Goal: Information Seeking & Learning: Learn about a topic

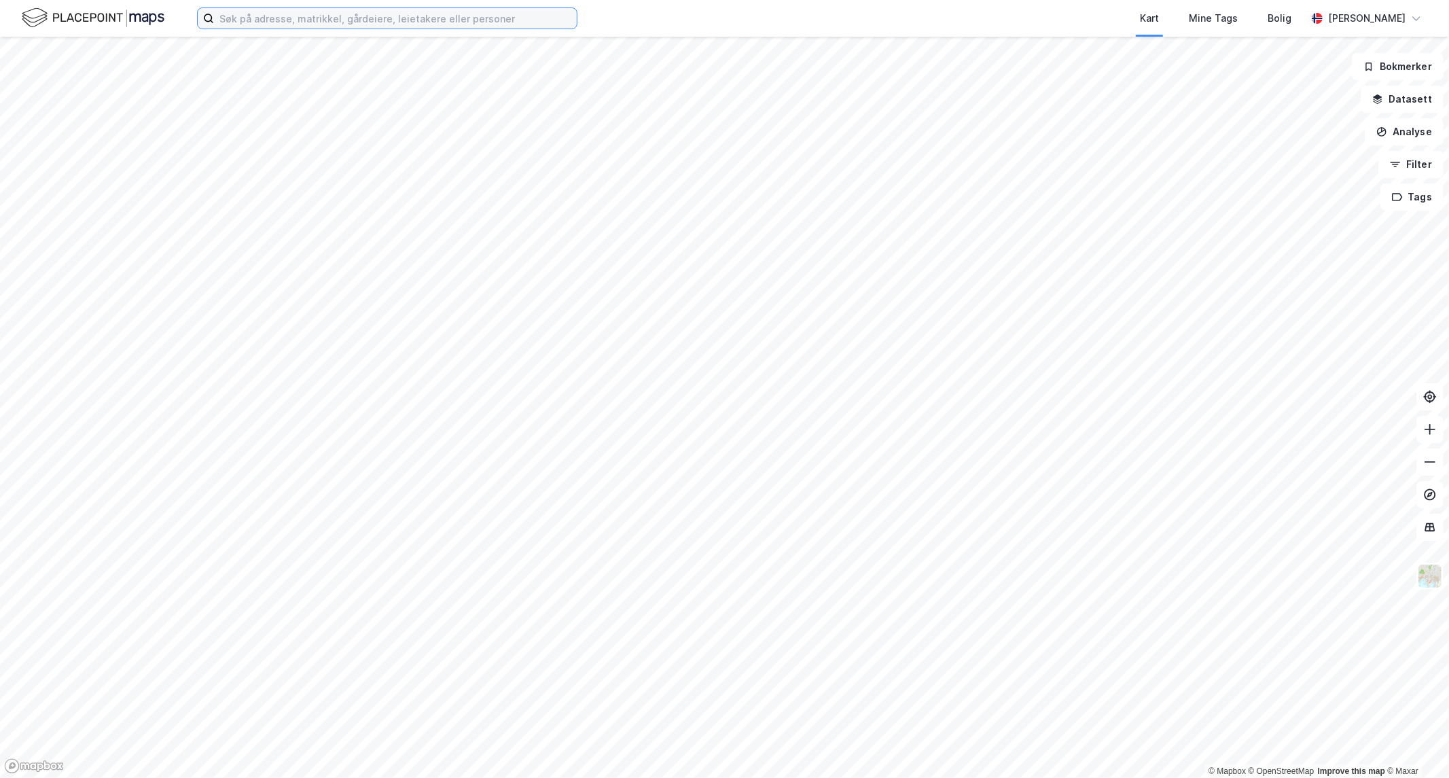
click at [300, 17] on input at bounding box center [395, 18] width 363 height 20
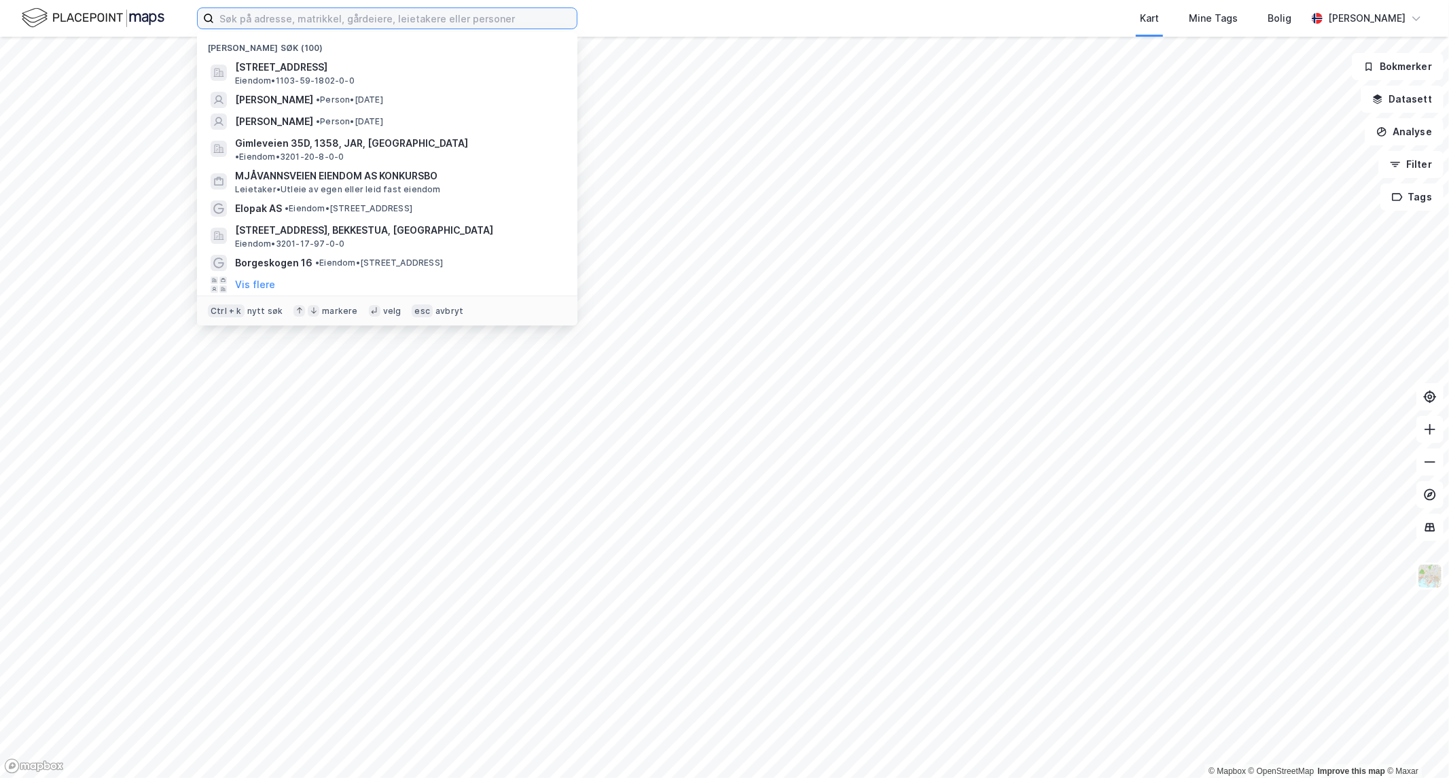
paste input "[PERSON_NAME]"
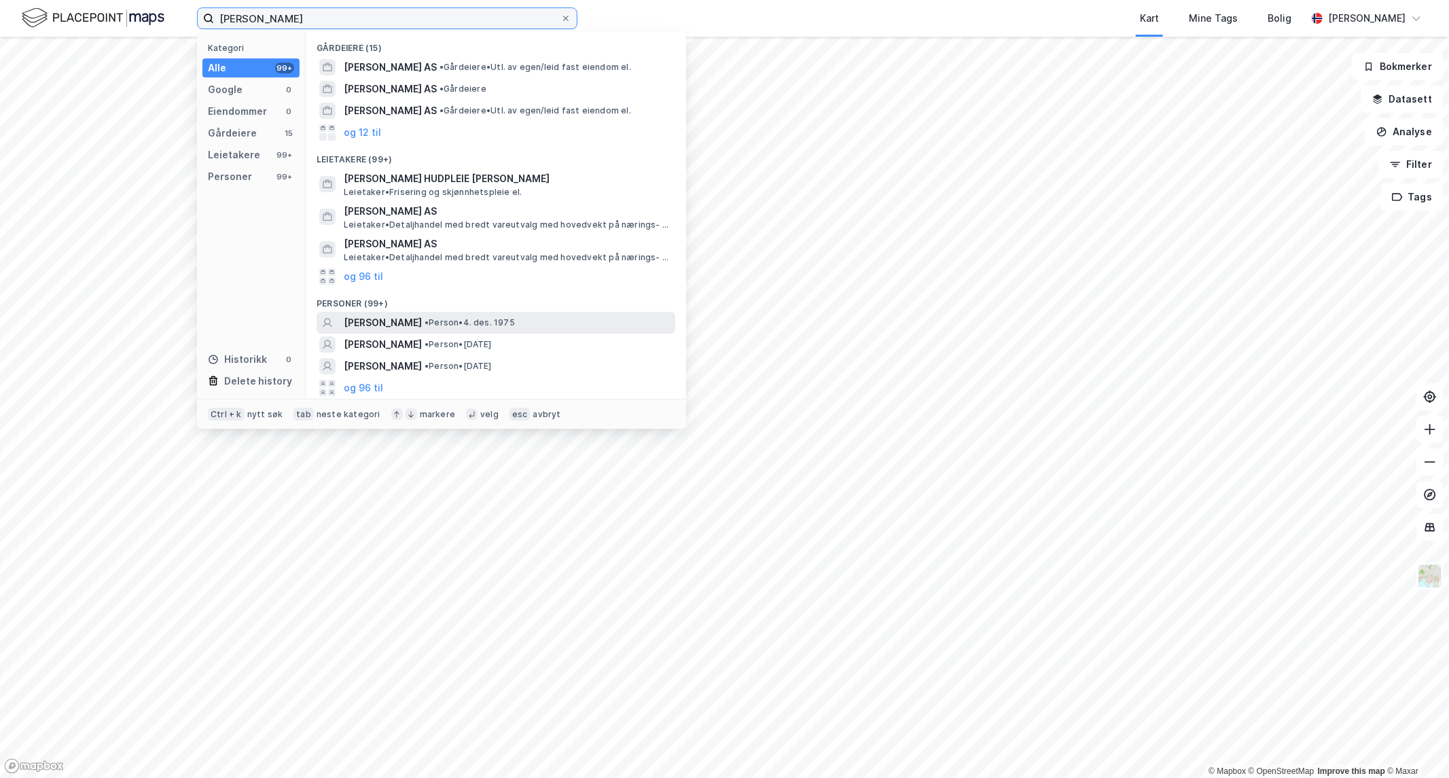
type input "[PERSON_NAME]"
click at [405, 324] on span "[PERSON_NAME]" at bounding box center [383, 322] width 78 height 16
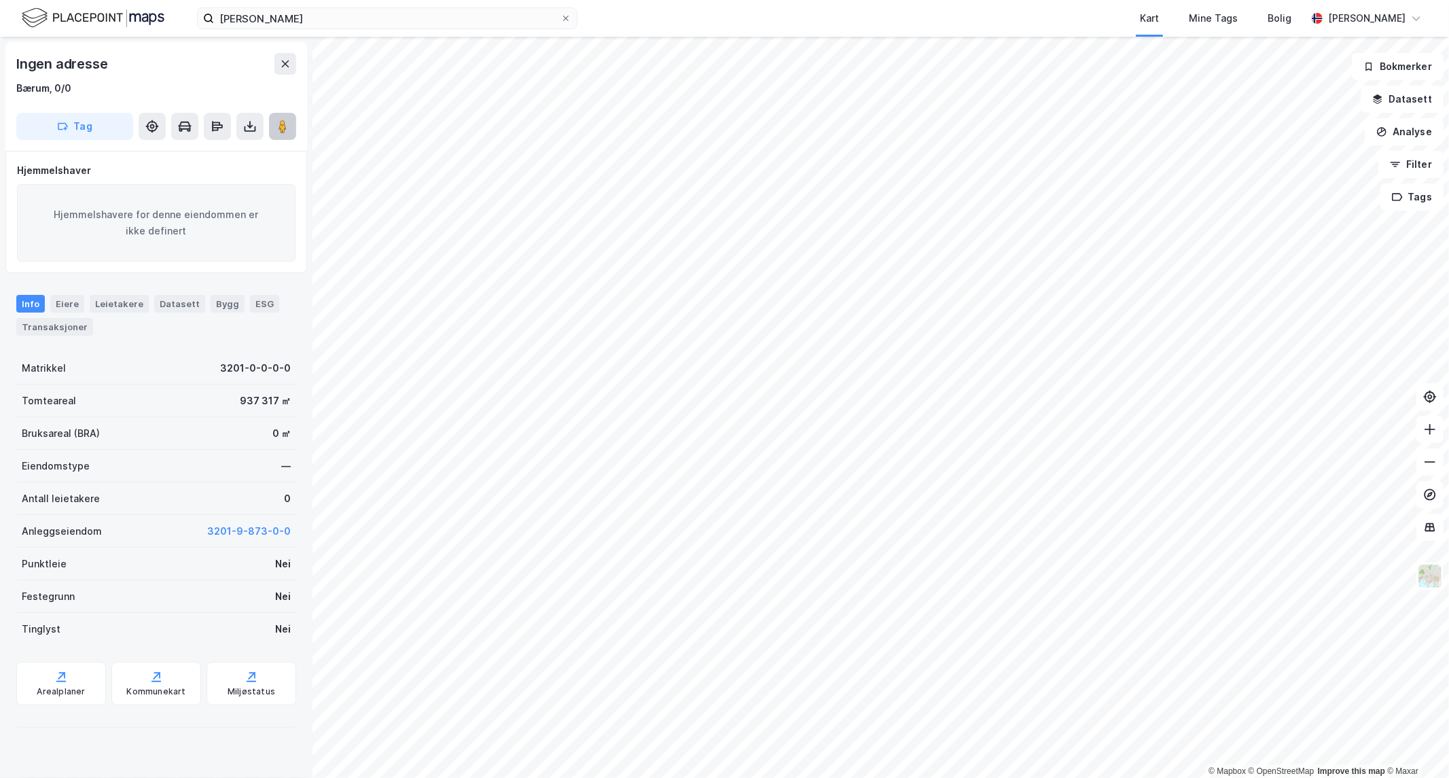
click at [282, 122] on image at bounding box center [282, 127] width 8 height 14
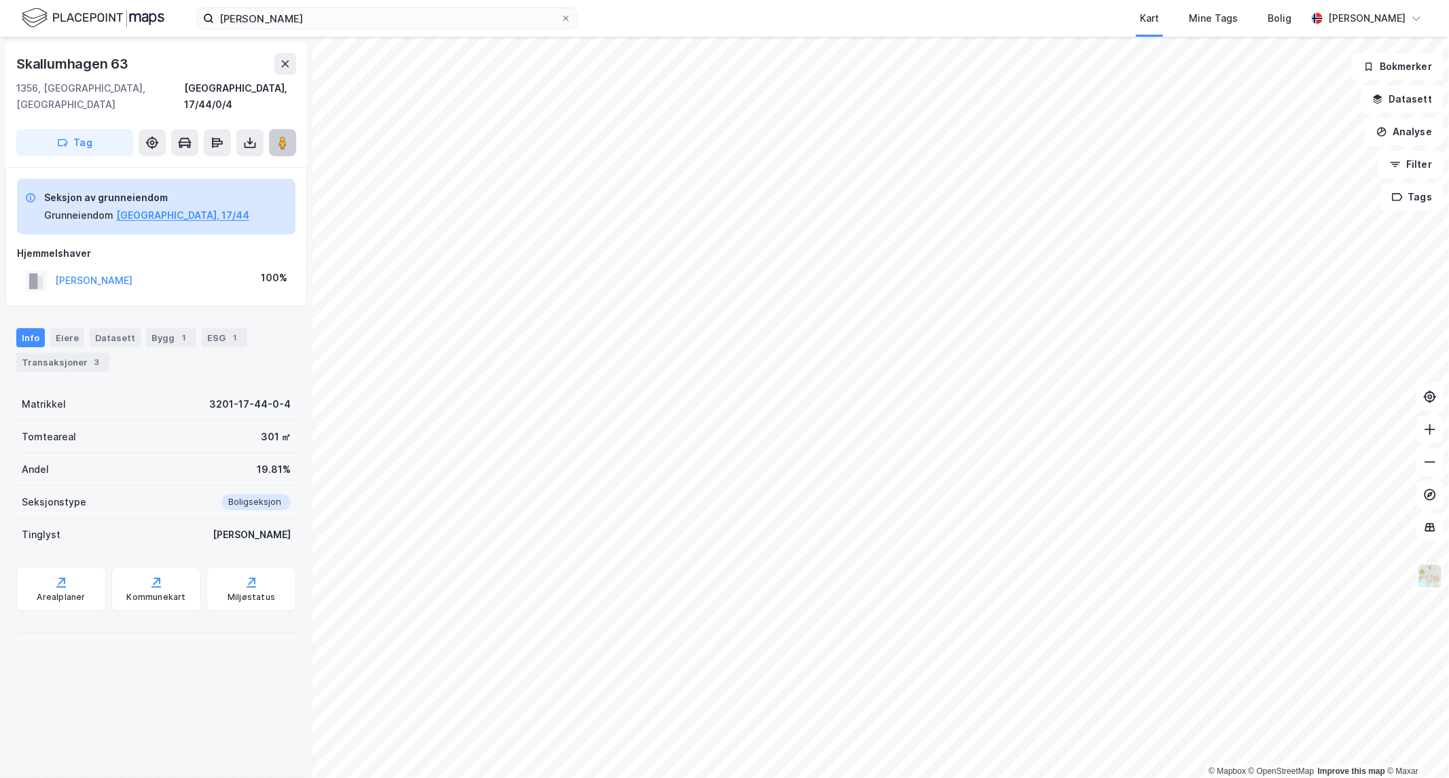
click at [281, 136] on image at bounding box center [282, 143] width 8 height 14
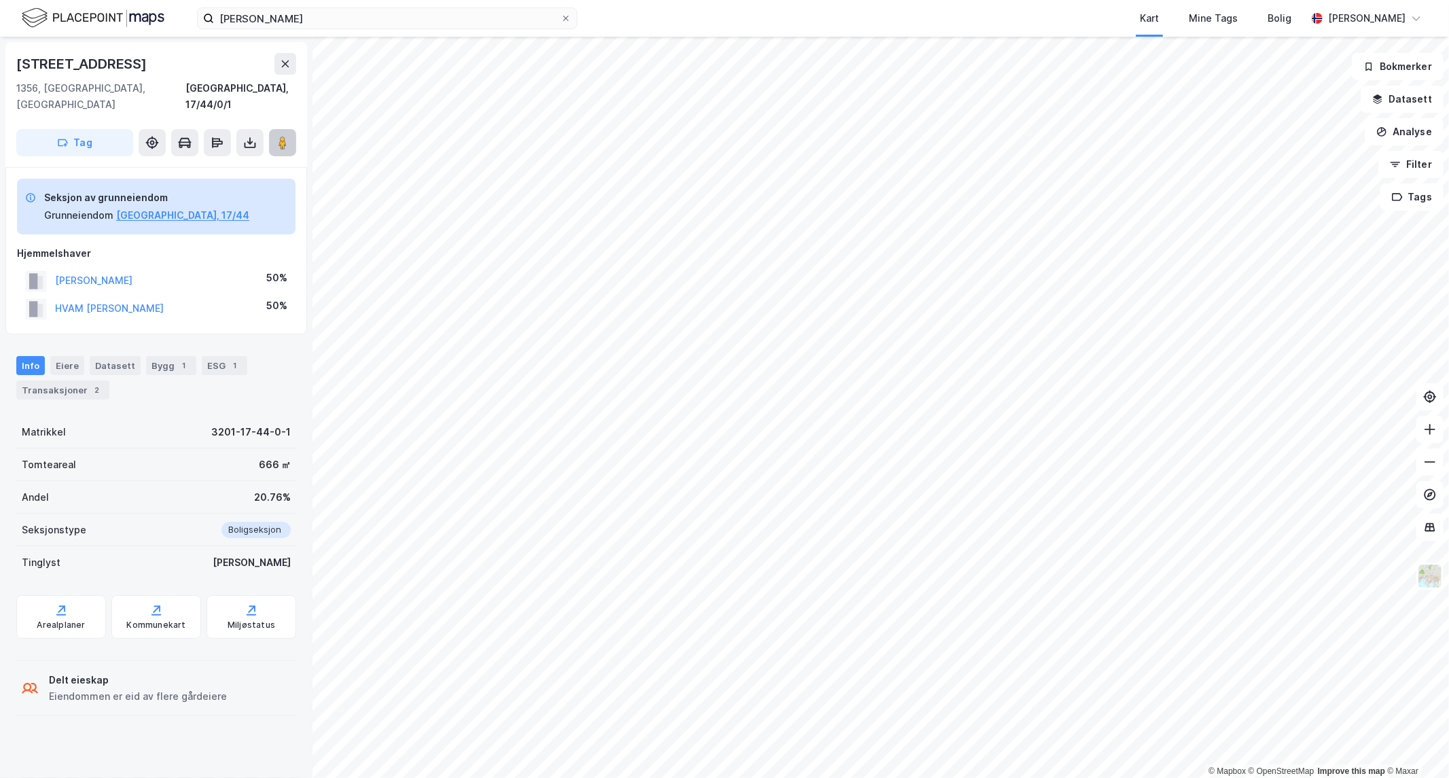
click at [276, 136] on icon at bounding box center [283, 143] width 14 height 14
click at [72, 380] on div "Transaksjoner 2" at bounding box center [62, 389] width 93 height 19
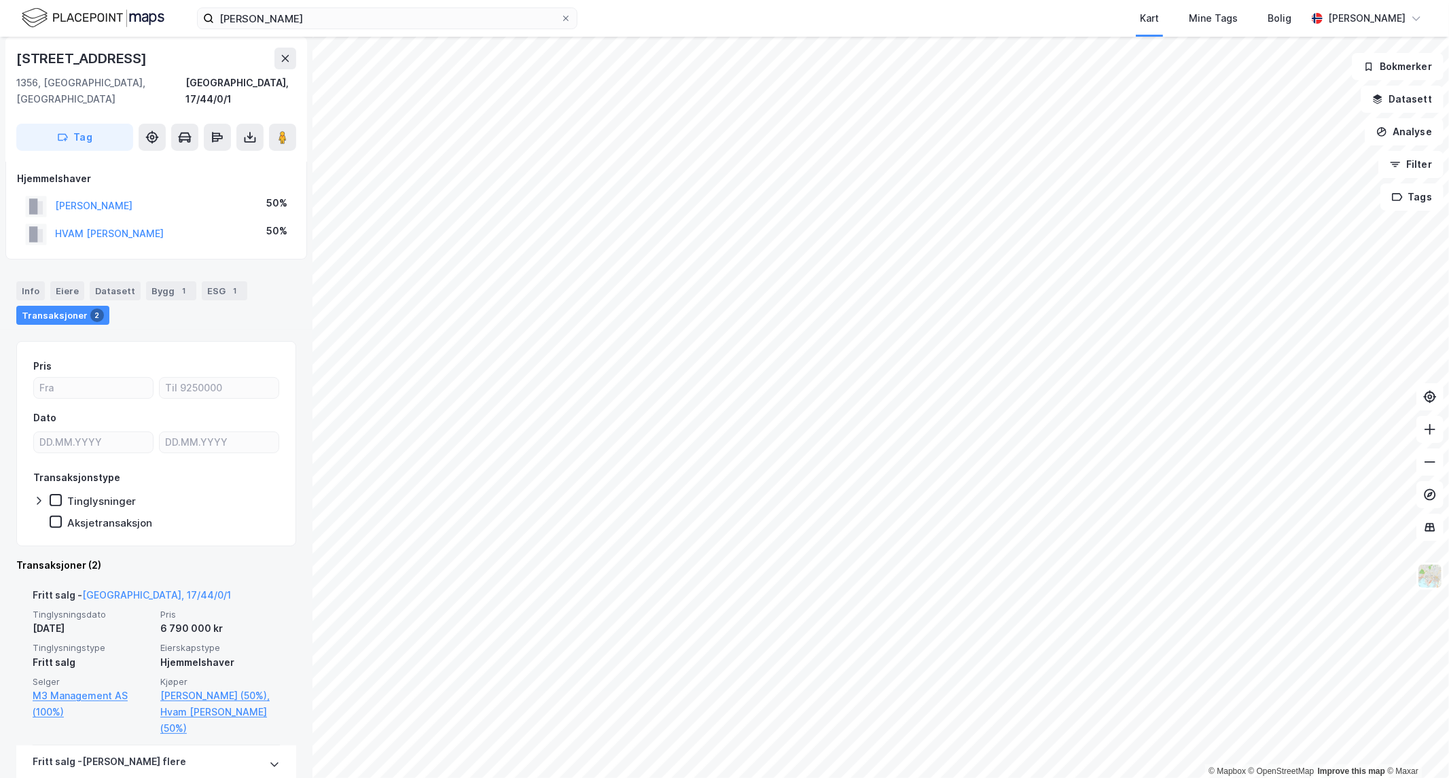
scroll to position [75, 0]
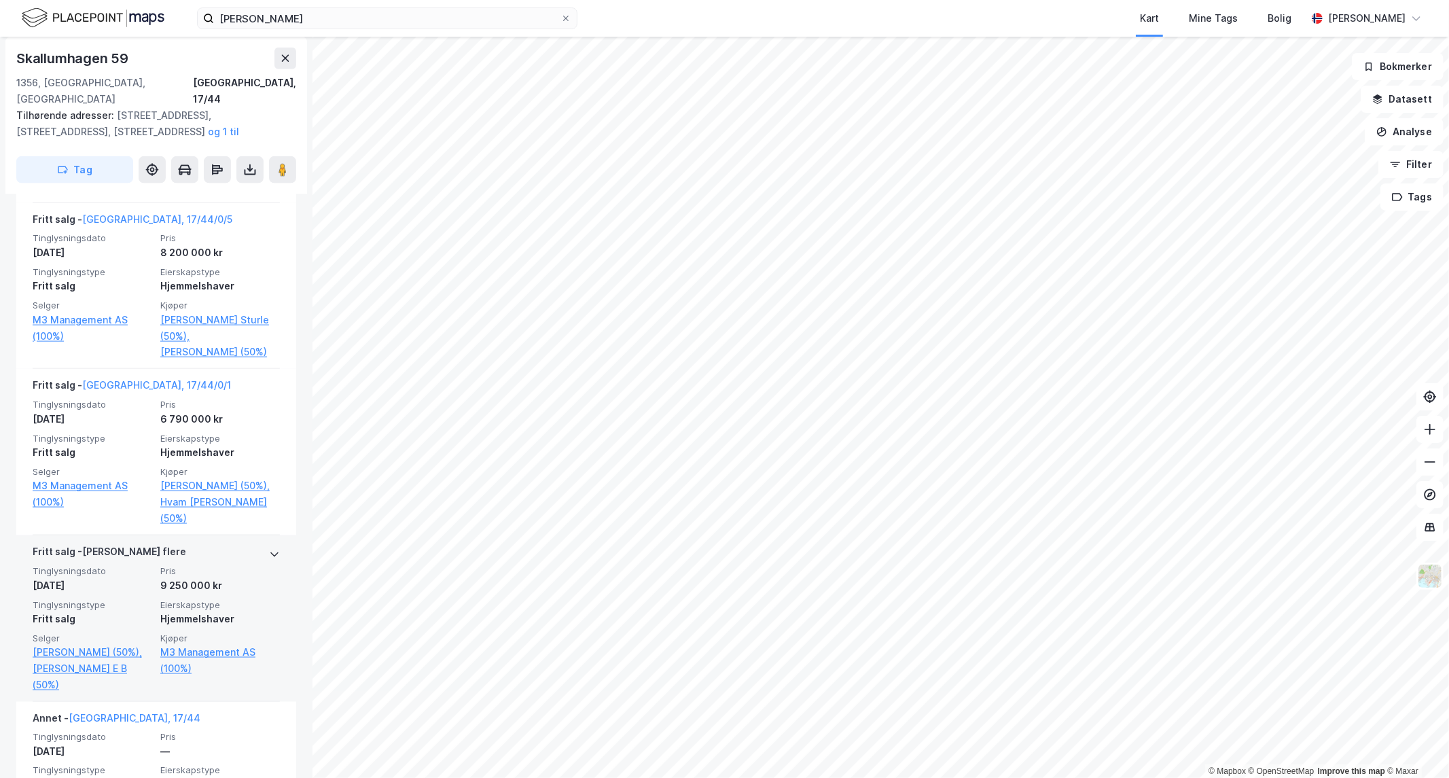
scroll to position [1530, 0]
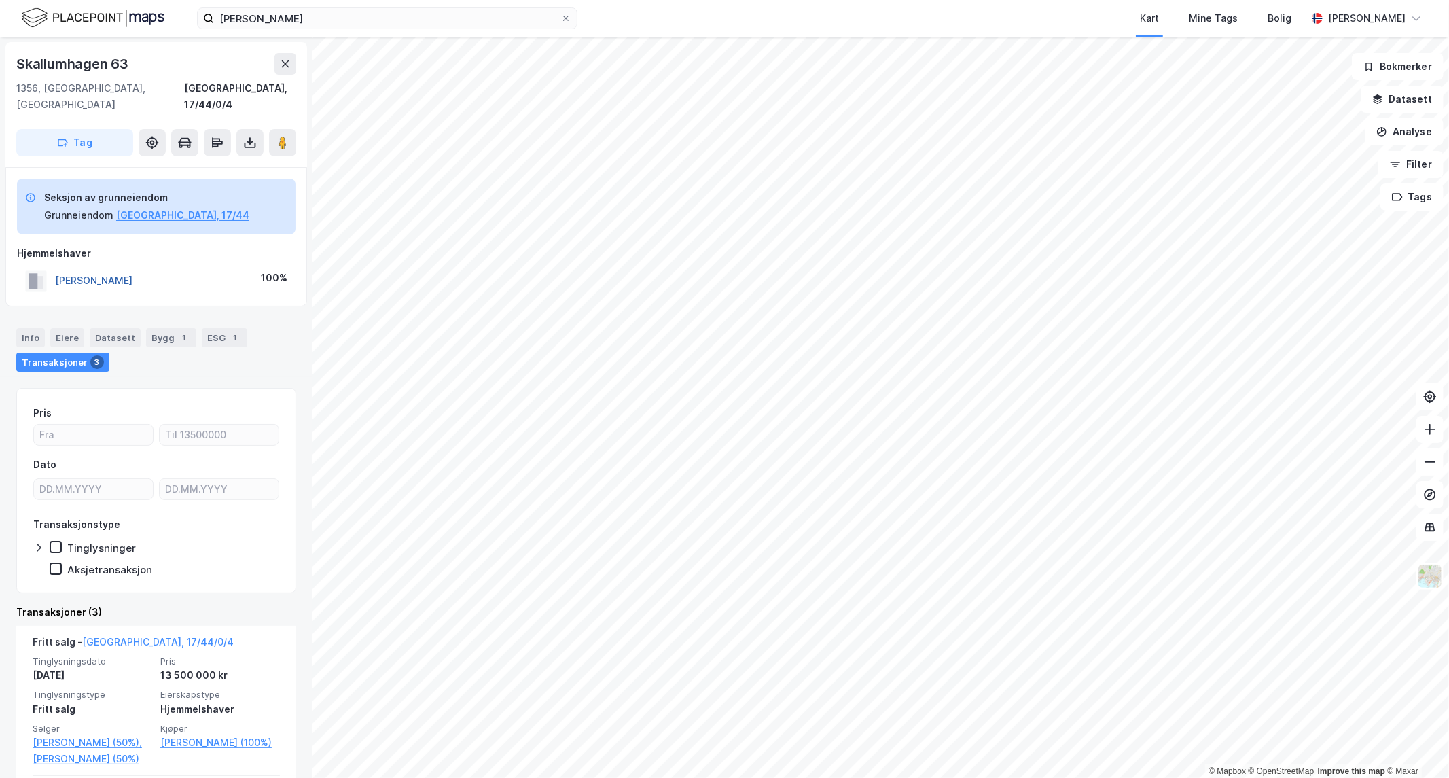
click at [0, 0] on button "[PERSON_NAME]" at bounding box center [0, 0] width 0 height 0
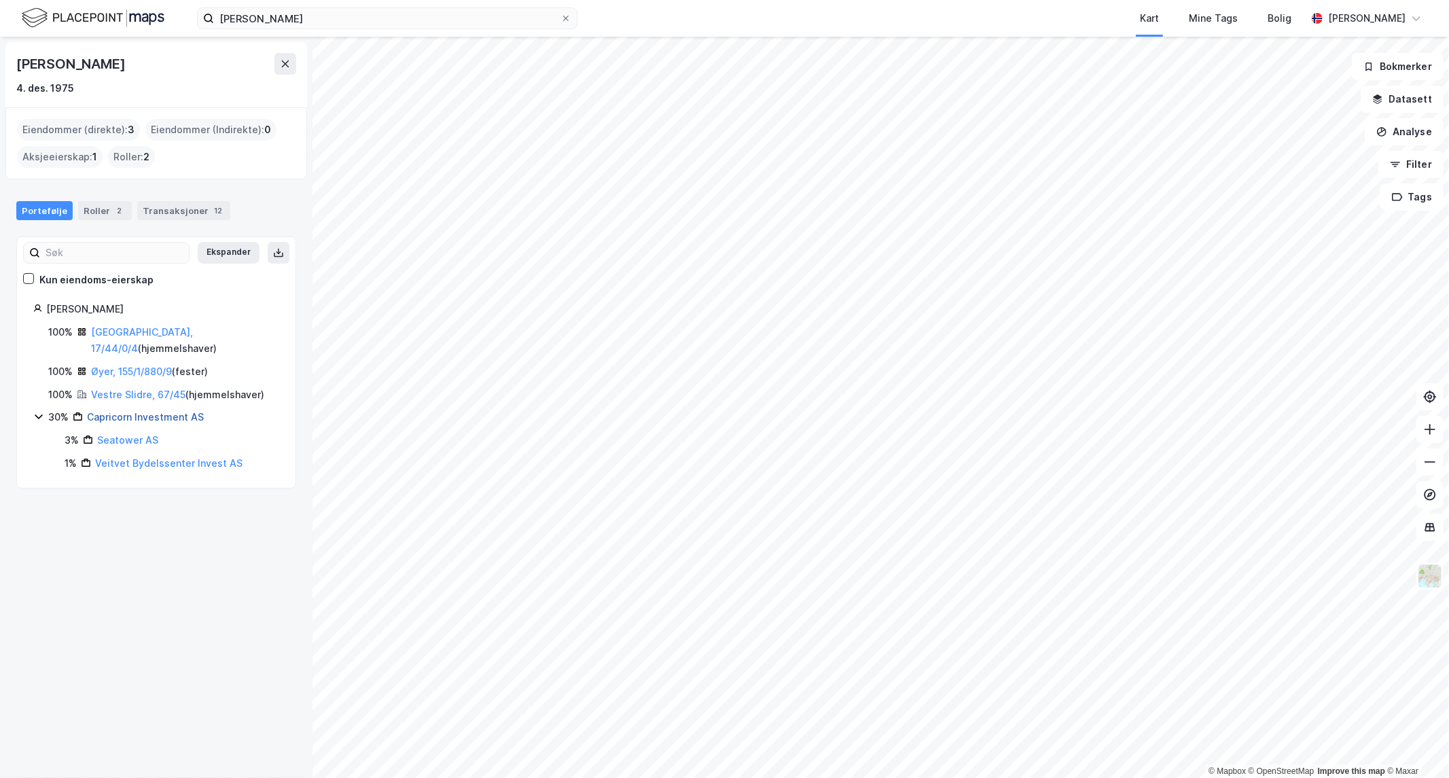
click at [148, 411] on link "Capricorn Investment AS" at bounding box center [145, 417] width 117 height 12
